Goal: Task Accomplishment & Management: Manage account settings

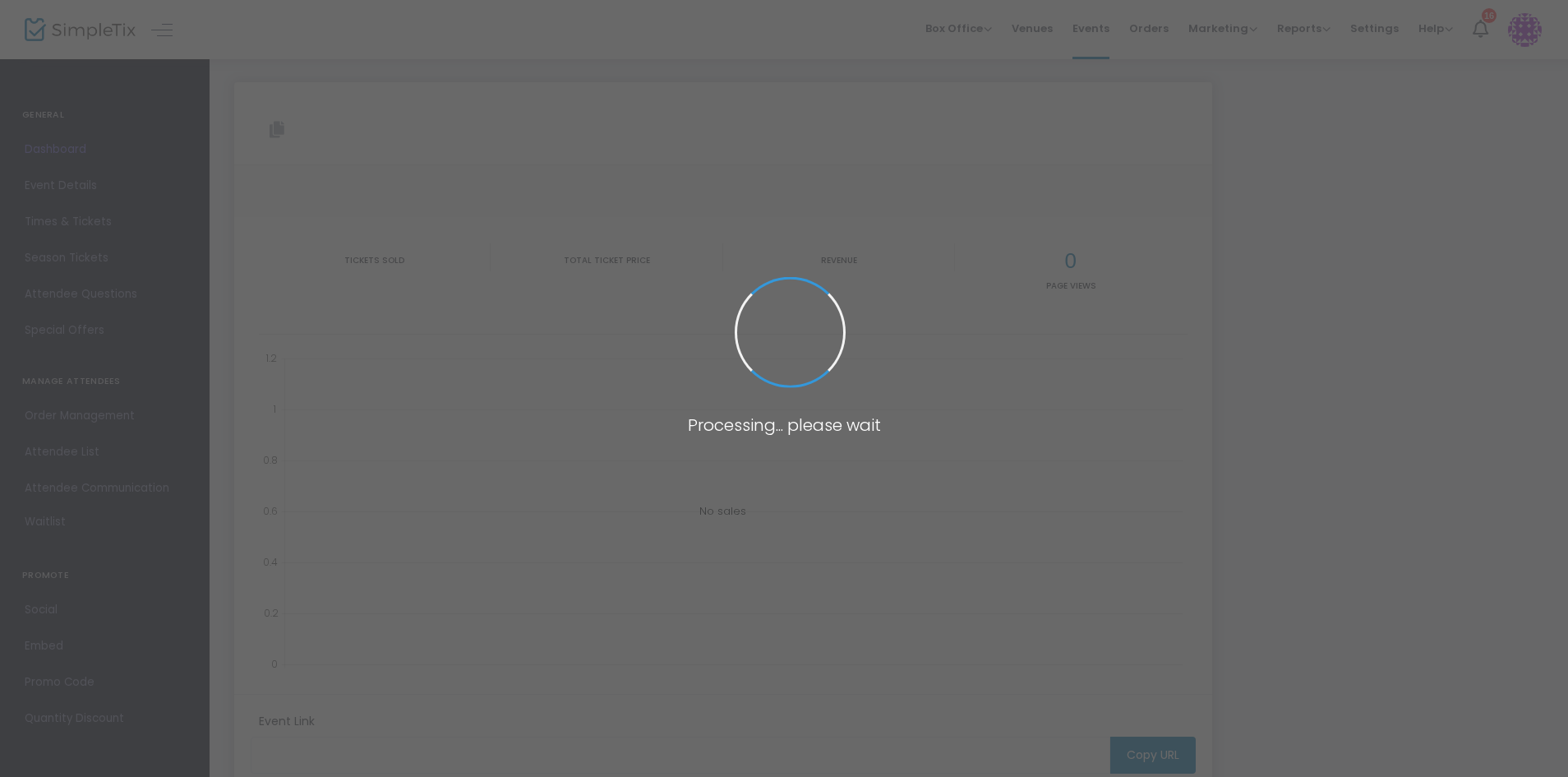
type input "[URL][DOMAIN_NAME]"
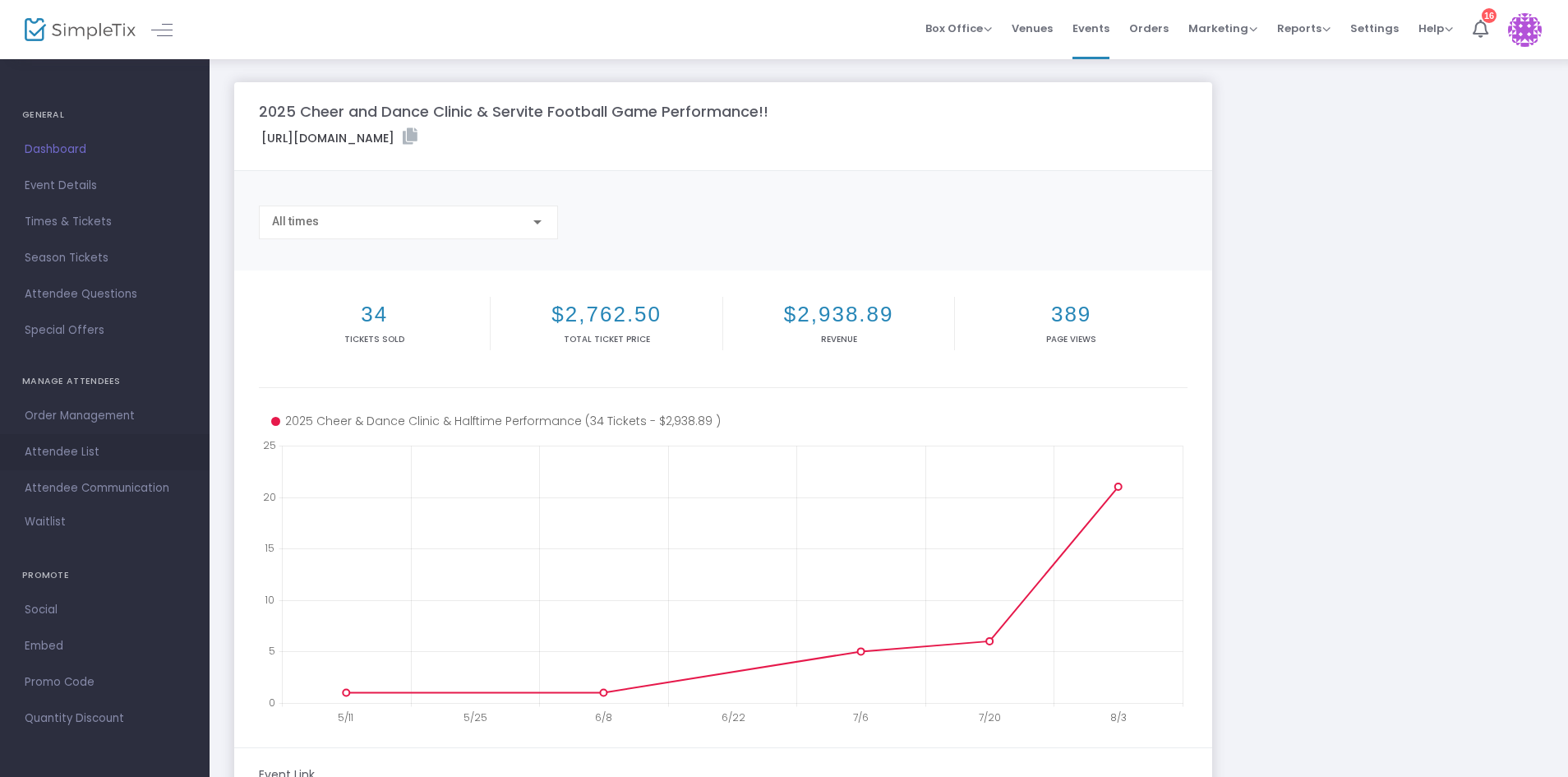
click at [59, 445] on span "Attendee List" at bounding box center [104, 452] width 160 height 21
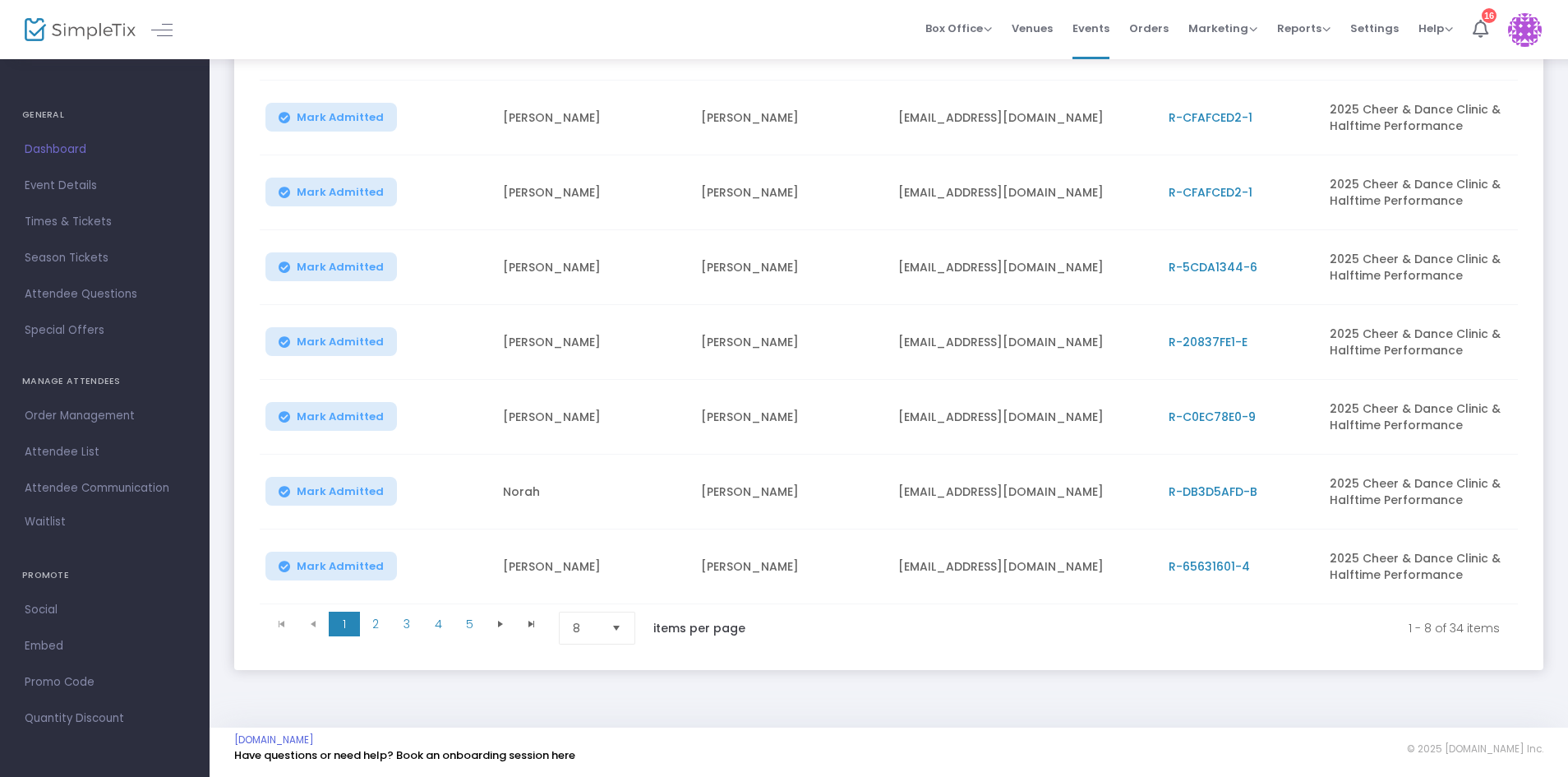
scroll to position [325, 0]
click at [380, 624] on span "2" at bounding box center [376, 624] width 31 height 24
click at [412, 624] on span "3" at bounding box center [407, 624] width 31 height 24
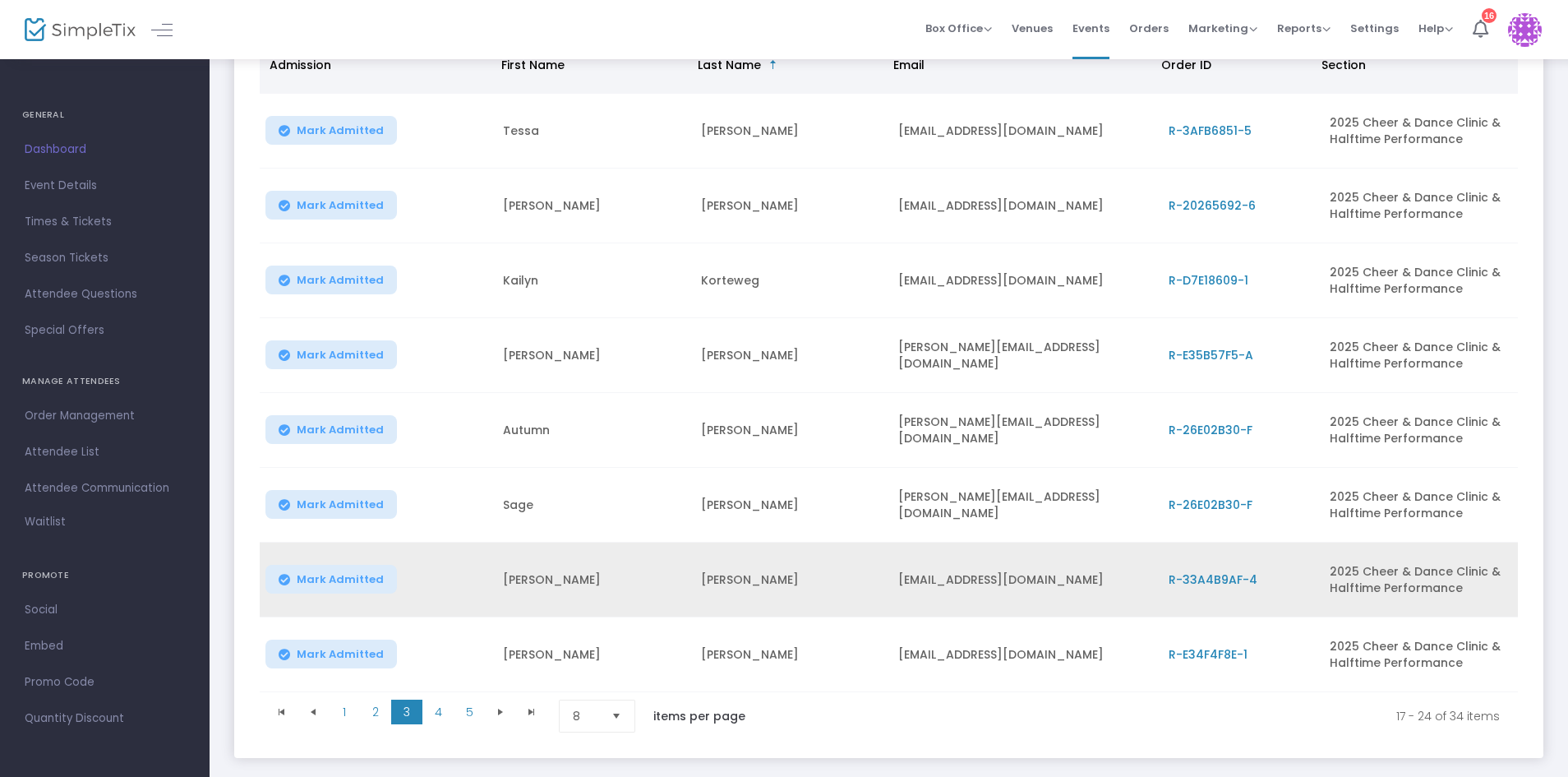
scroll to position [283, 0]
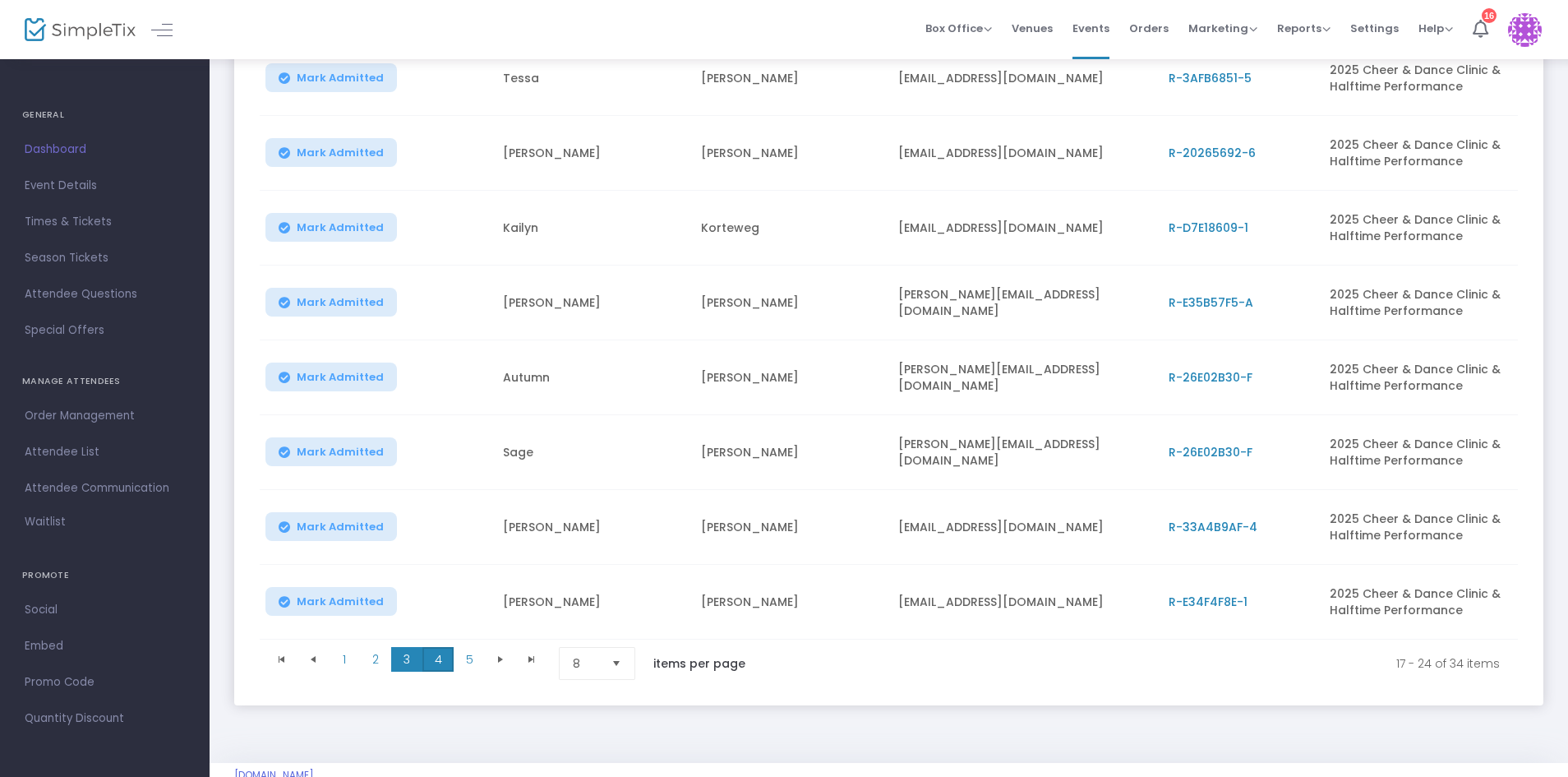
click at [446, 663] on span "4" at bounding box center [438, 659] width 31 height 24
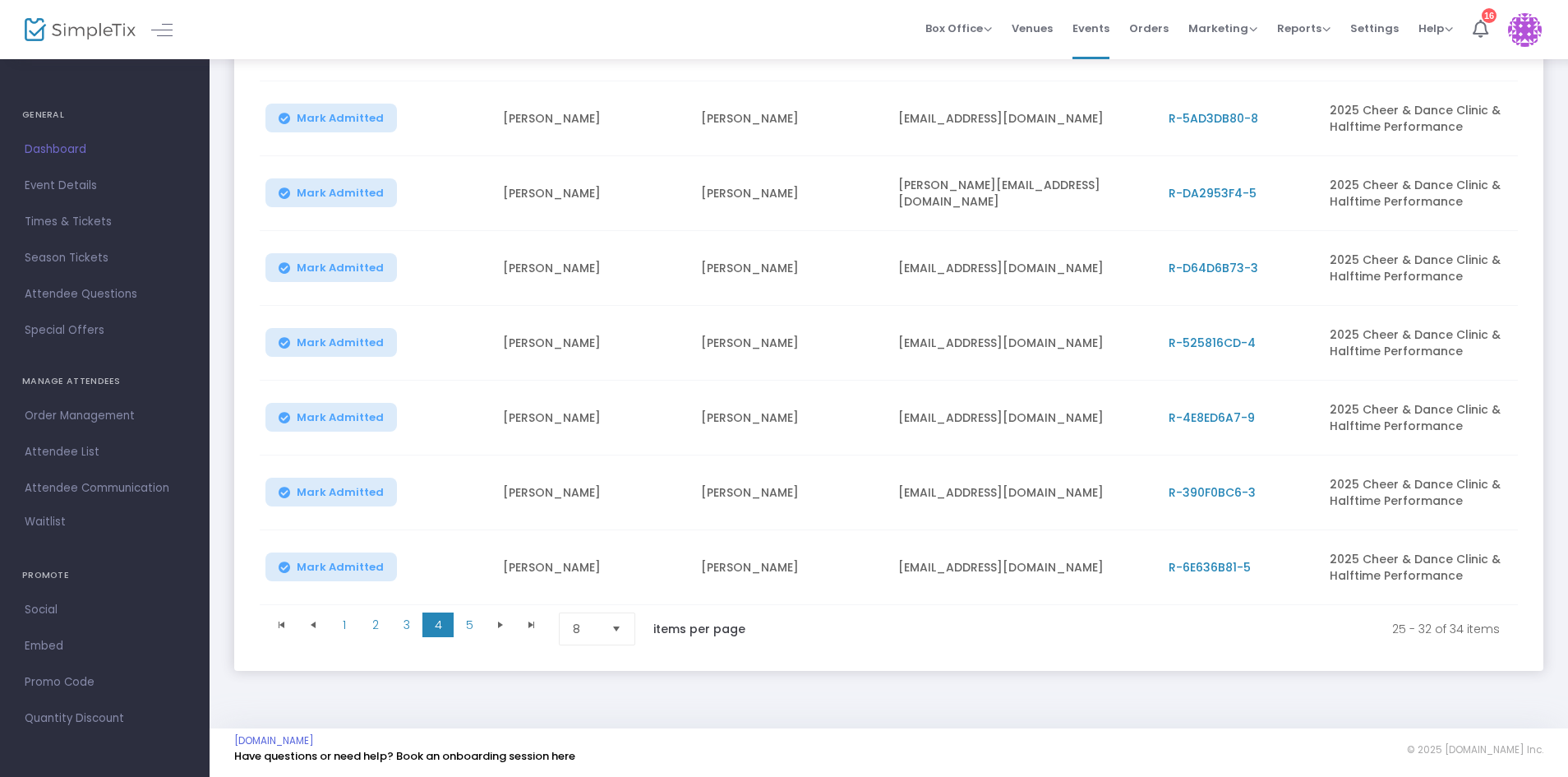
scroll to position [325, 0]
click at [473, 621] on span "5" at bounding box center [469, 624] width 31 height 24
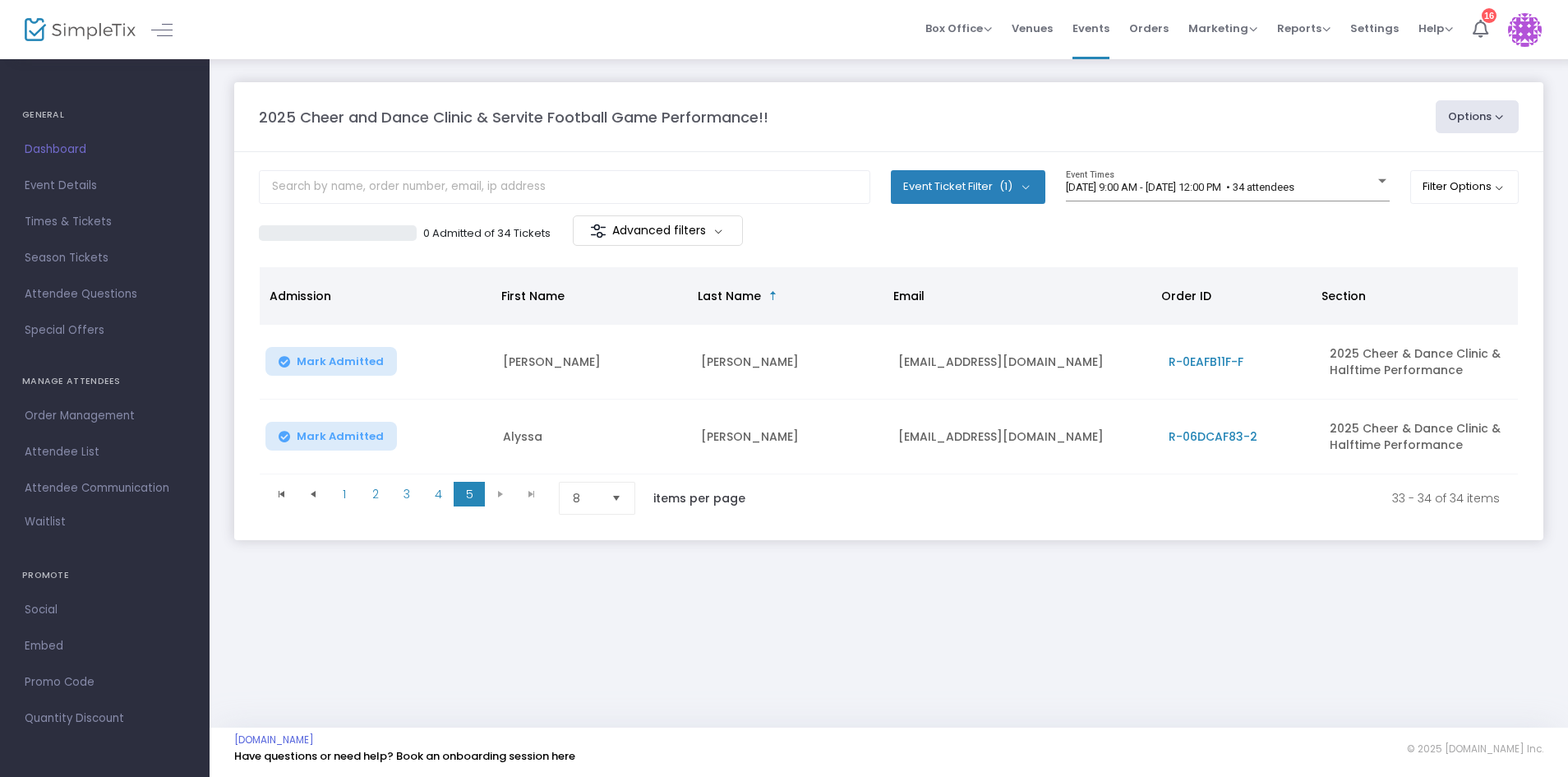
scroll to position [0, 0]
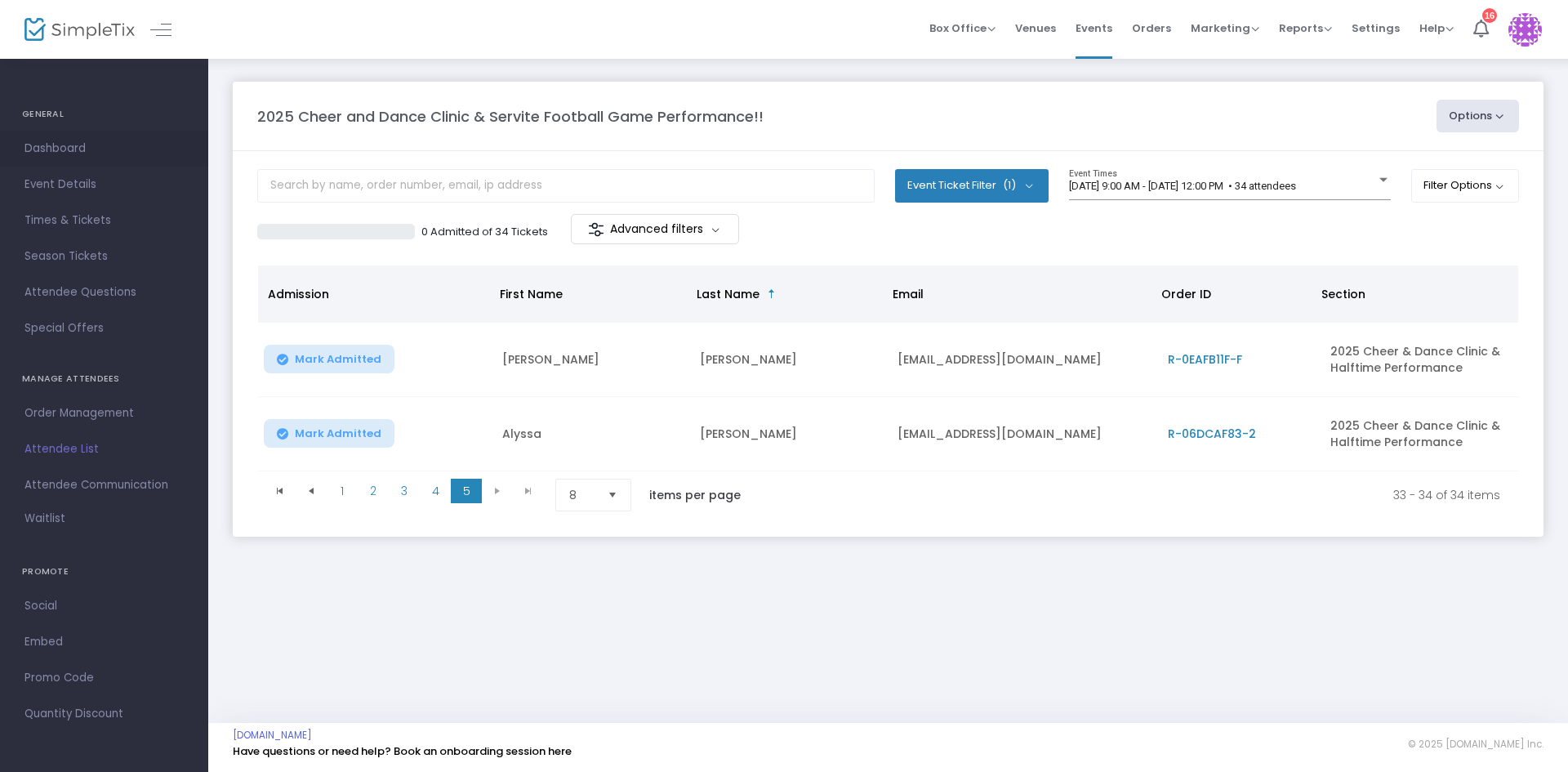
click at [69, 149] on span "Dashboard" at bounding box center [103, 148] width 159 height 21
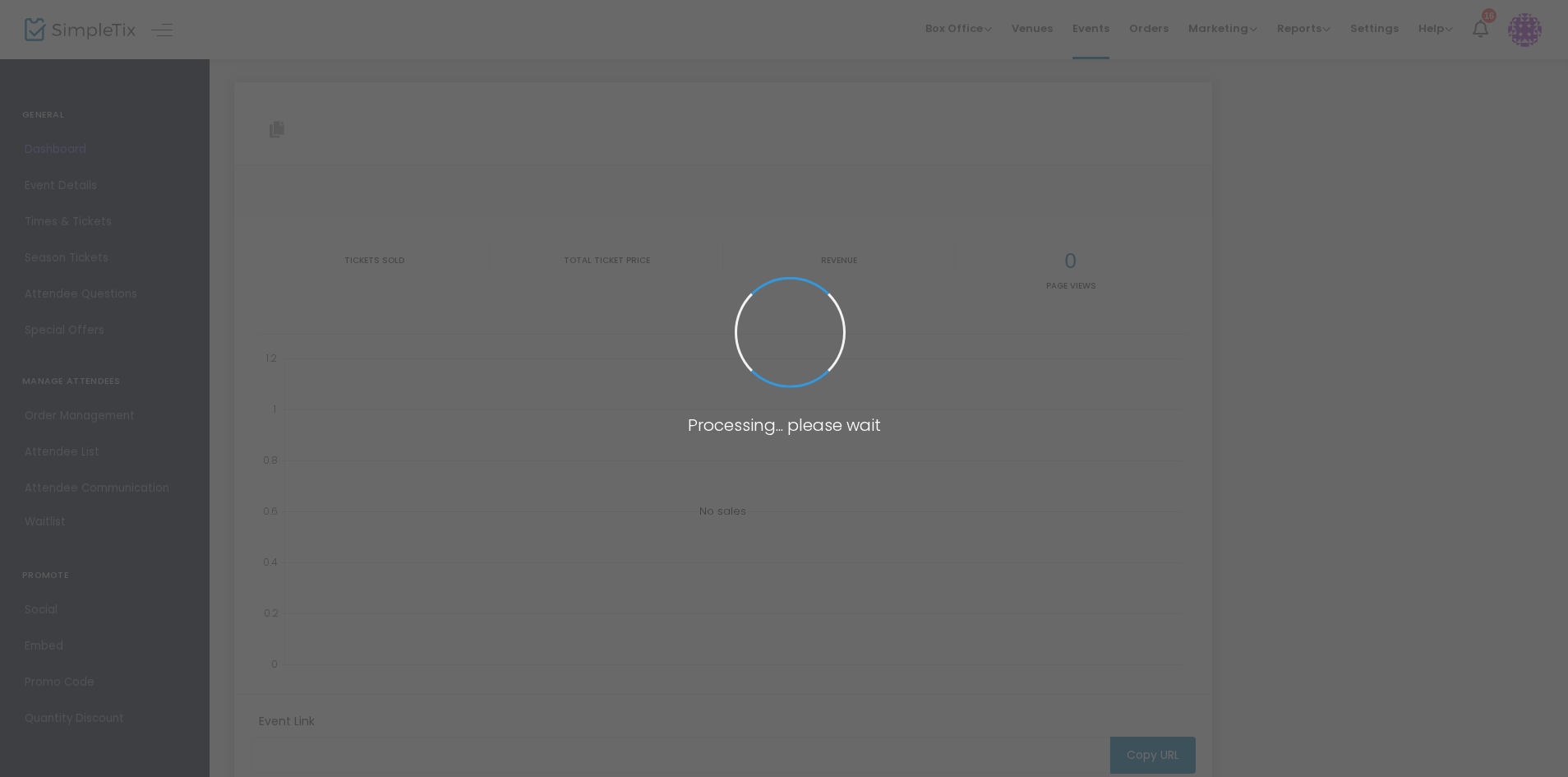
type input "[URL][DOMAIN_NAME]"
